Goal: Information Seeking & Learning: Learn about a topic

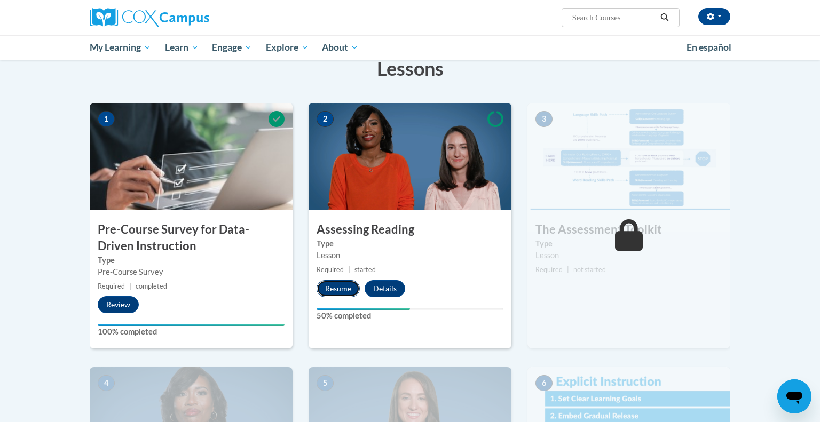
click at [330, 286] on button "Resume" at bounding box center [338, 288] width 43 height 17
